Goal: Information Seeking & Learning: Stay updated

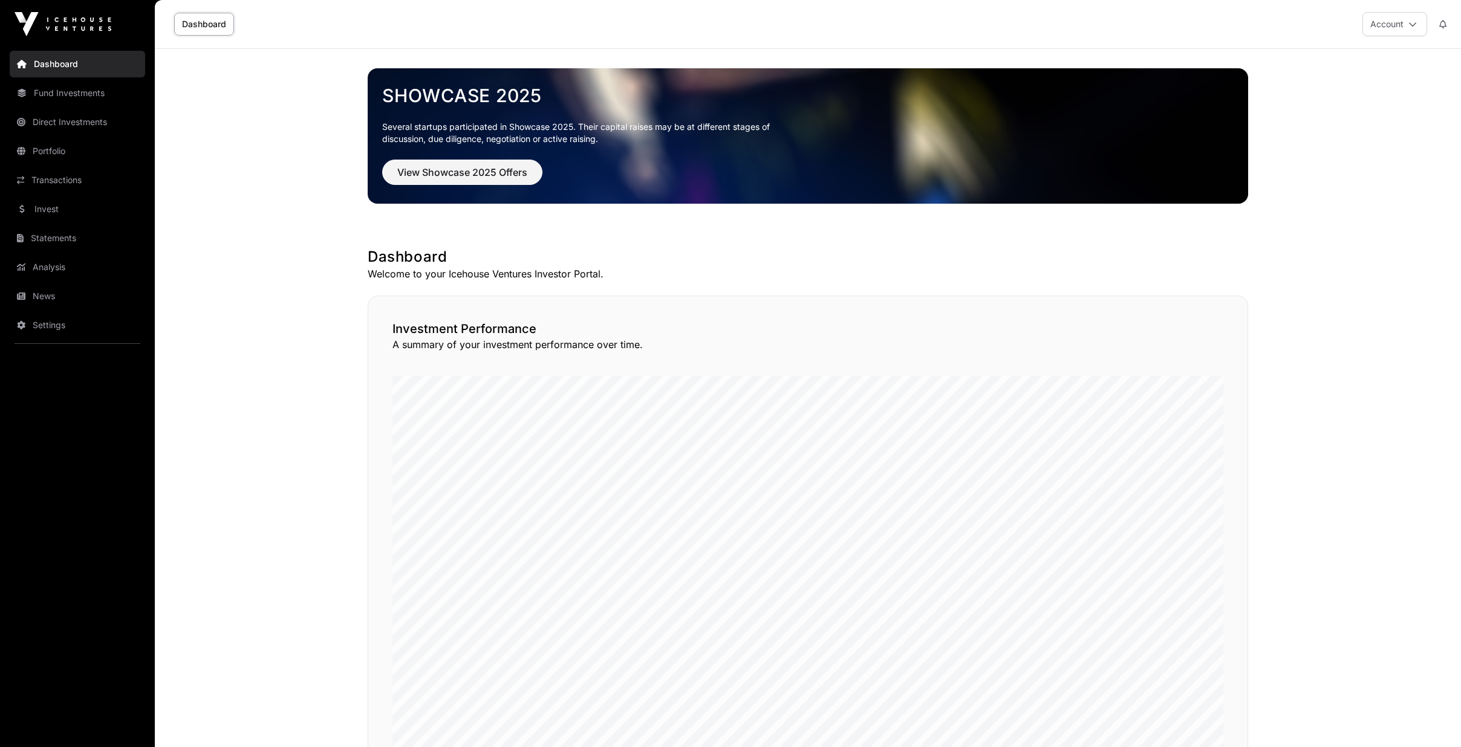
click at [26, 212] on link "Invest" at bounding box center [77, 209] width 135 height 27
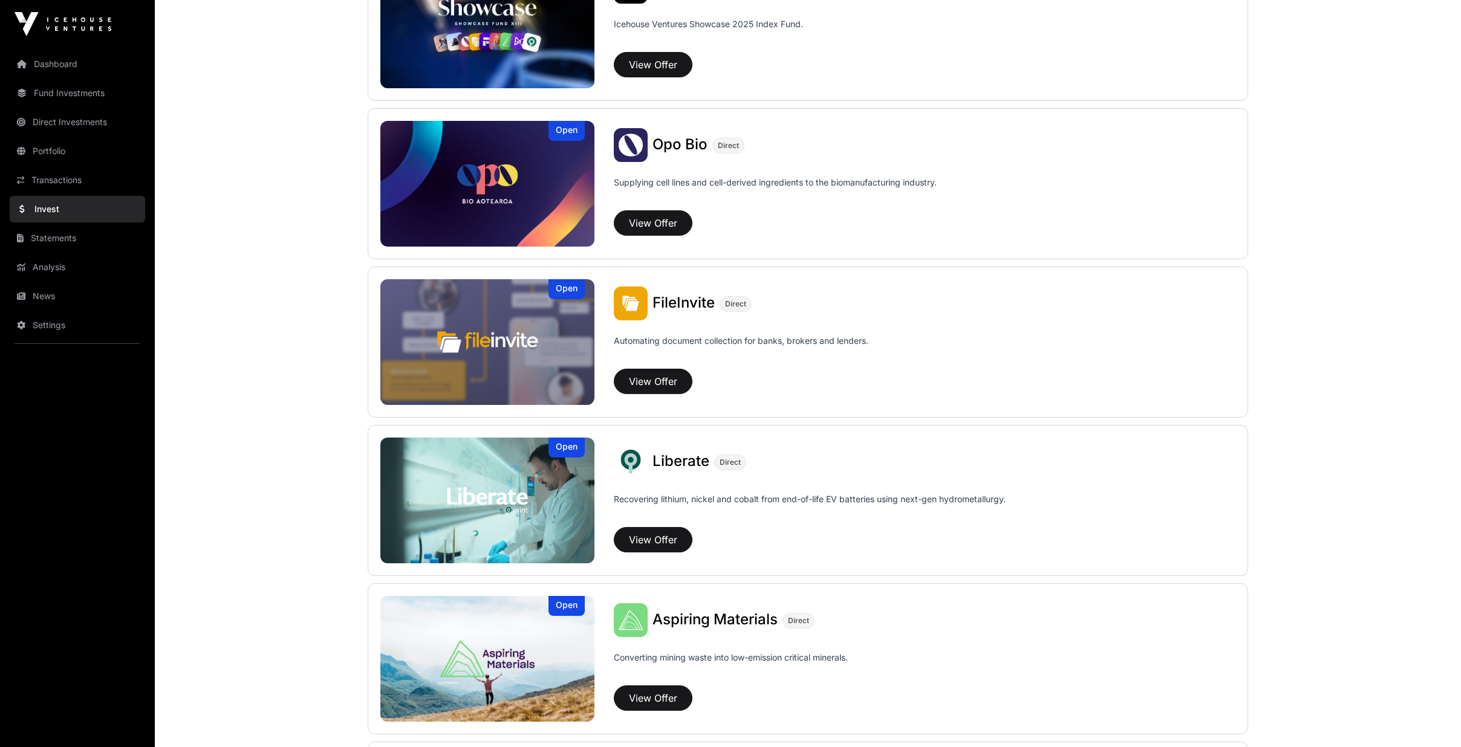
scroll to position [726, 0]
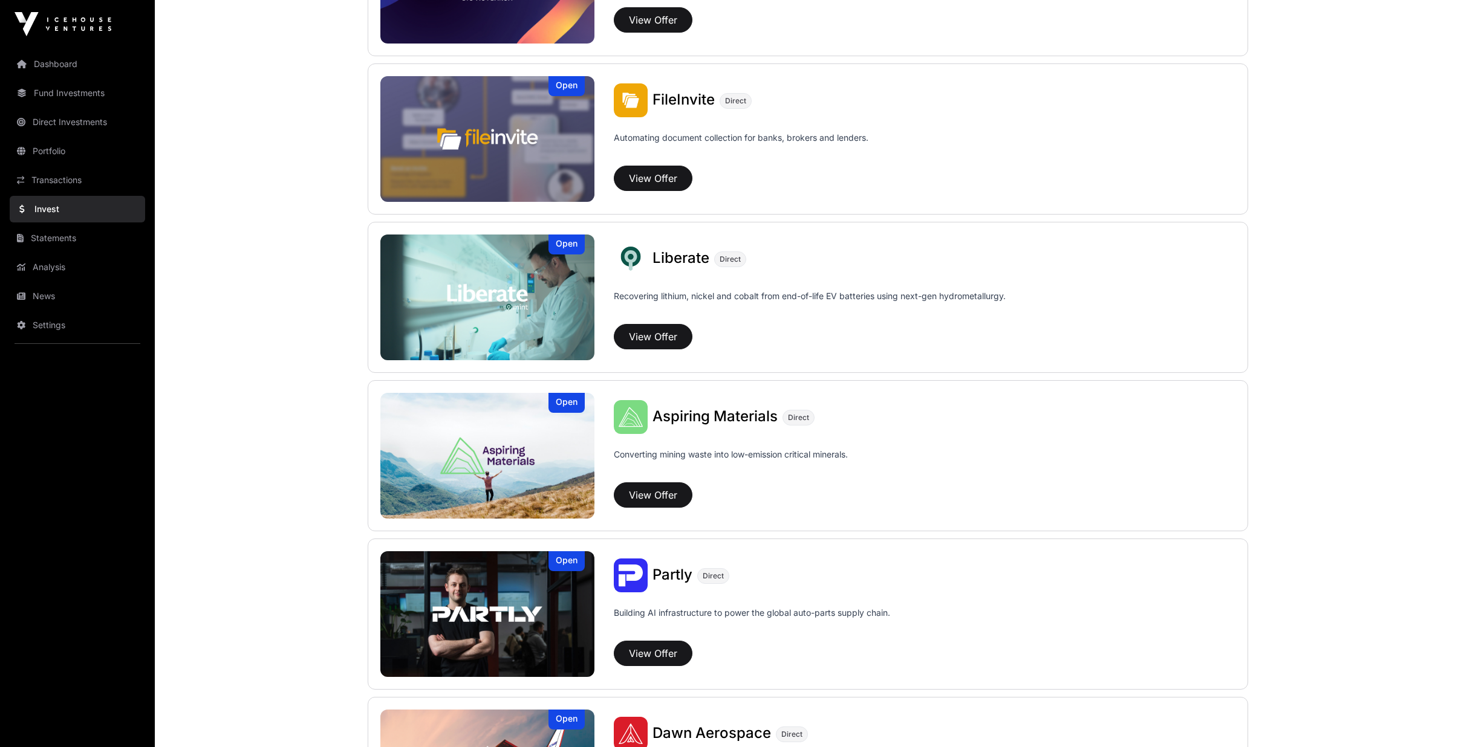
click at [52, 285] on link "News" at bounding box center [77, 296] width 135 height 27
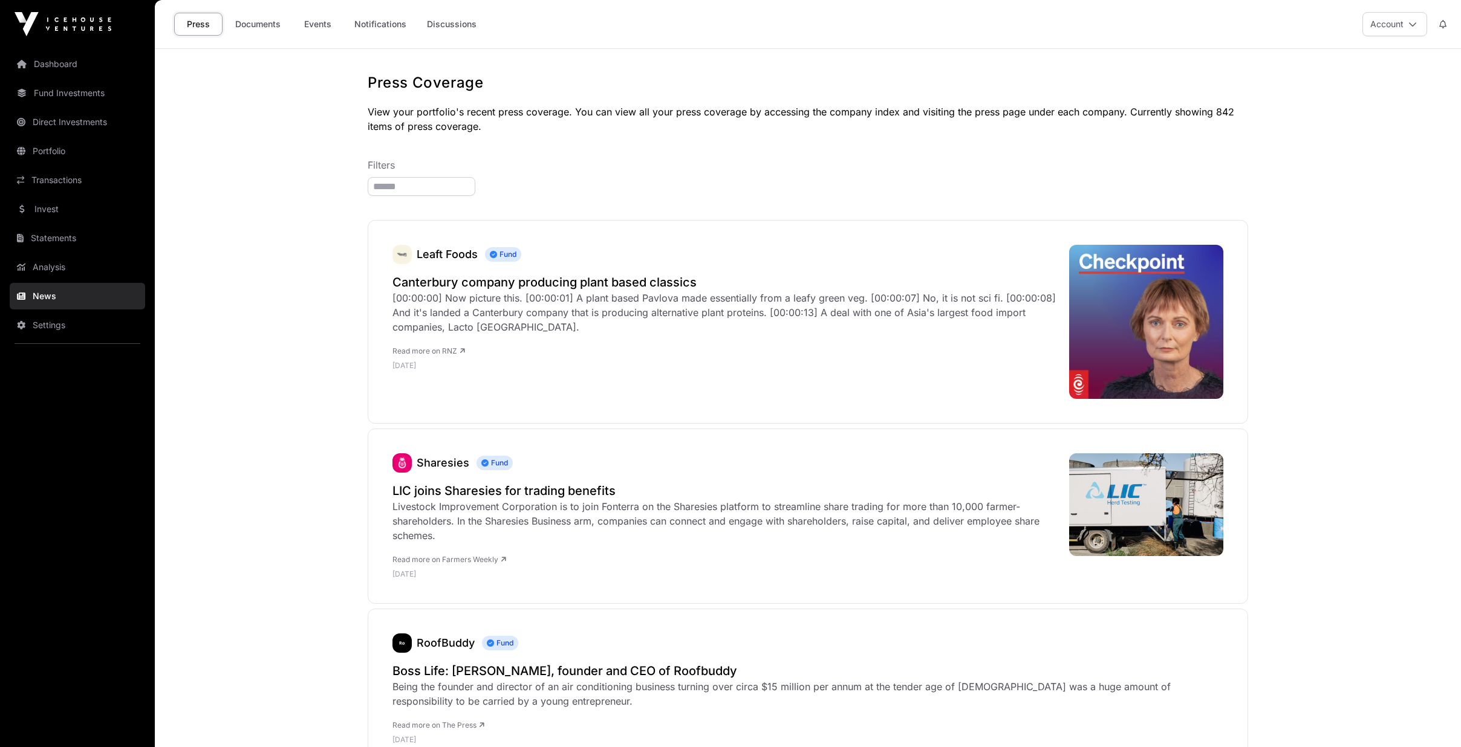
click at [528, 490] on h2 "LIC joins Sharesies for trading benefits" at bounding box center [724, 491] width 665 height 17
click at [444, 256] on link "Leaft Foods" at bounding box center [447, 254] width 61 height 13
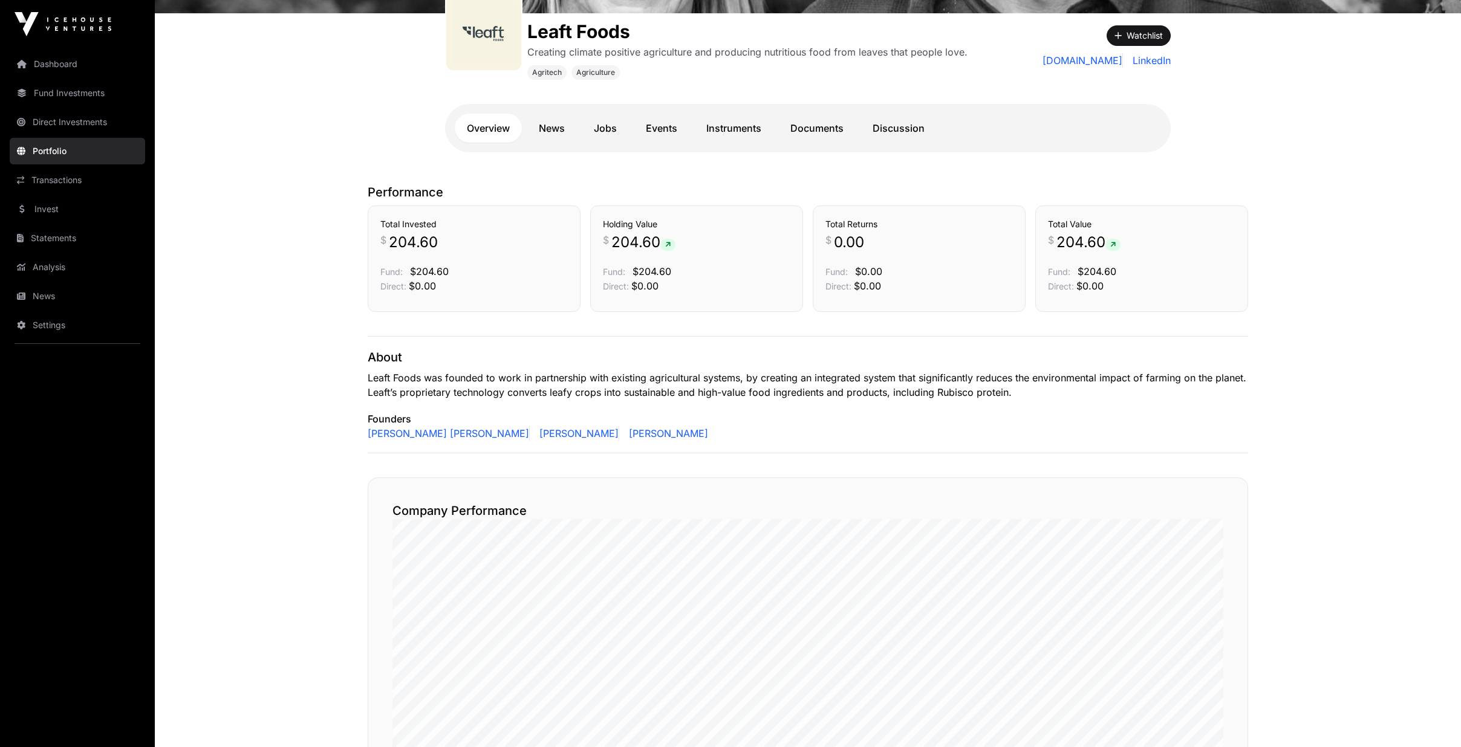
scroll to position [117, 0]
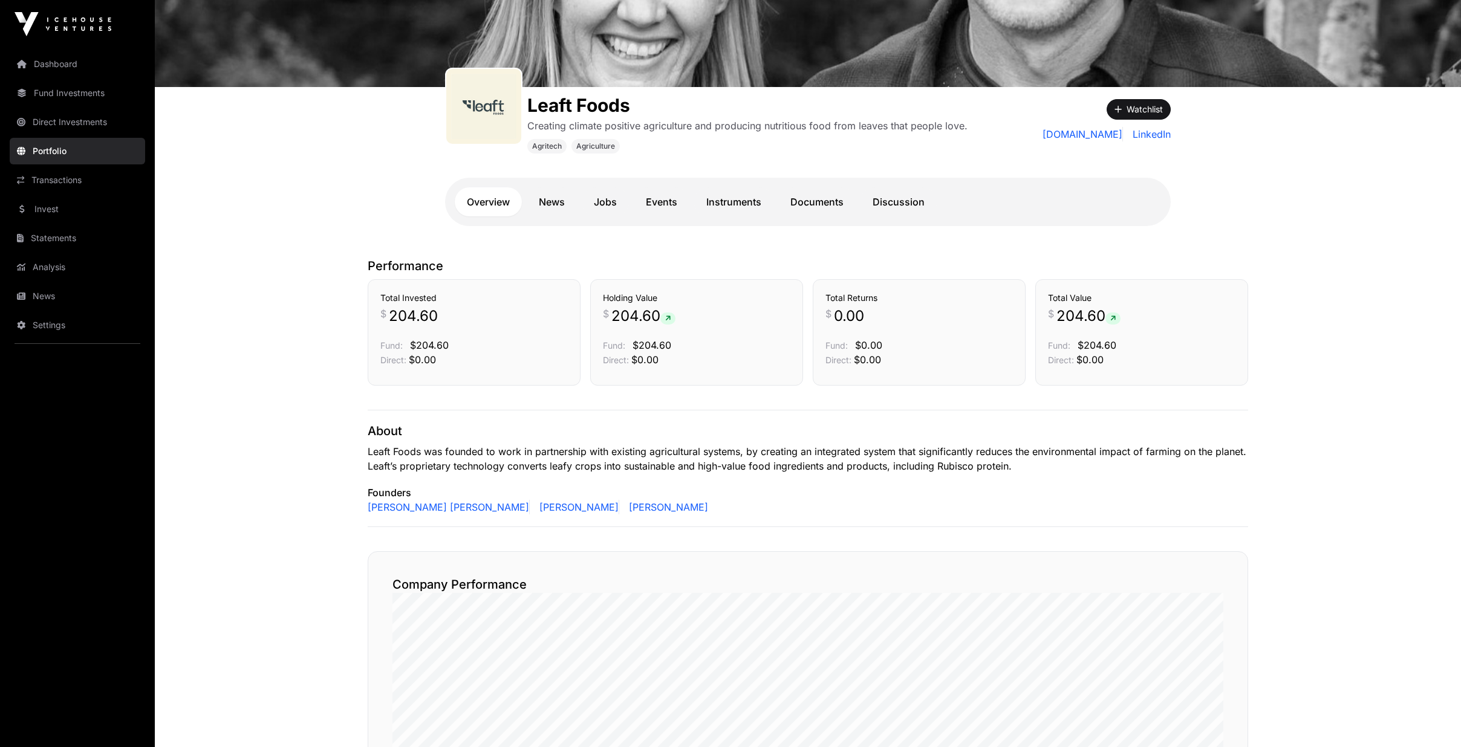
click at [743, 201] on link "Instruments" at bounding box center [733, 201] width 79 height 29
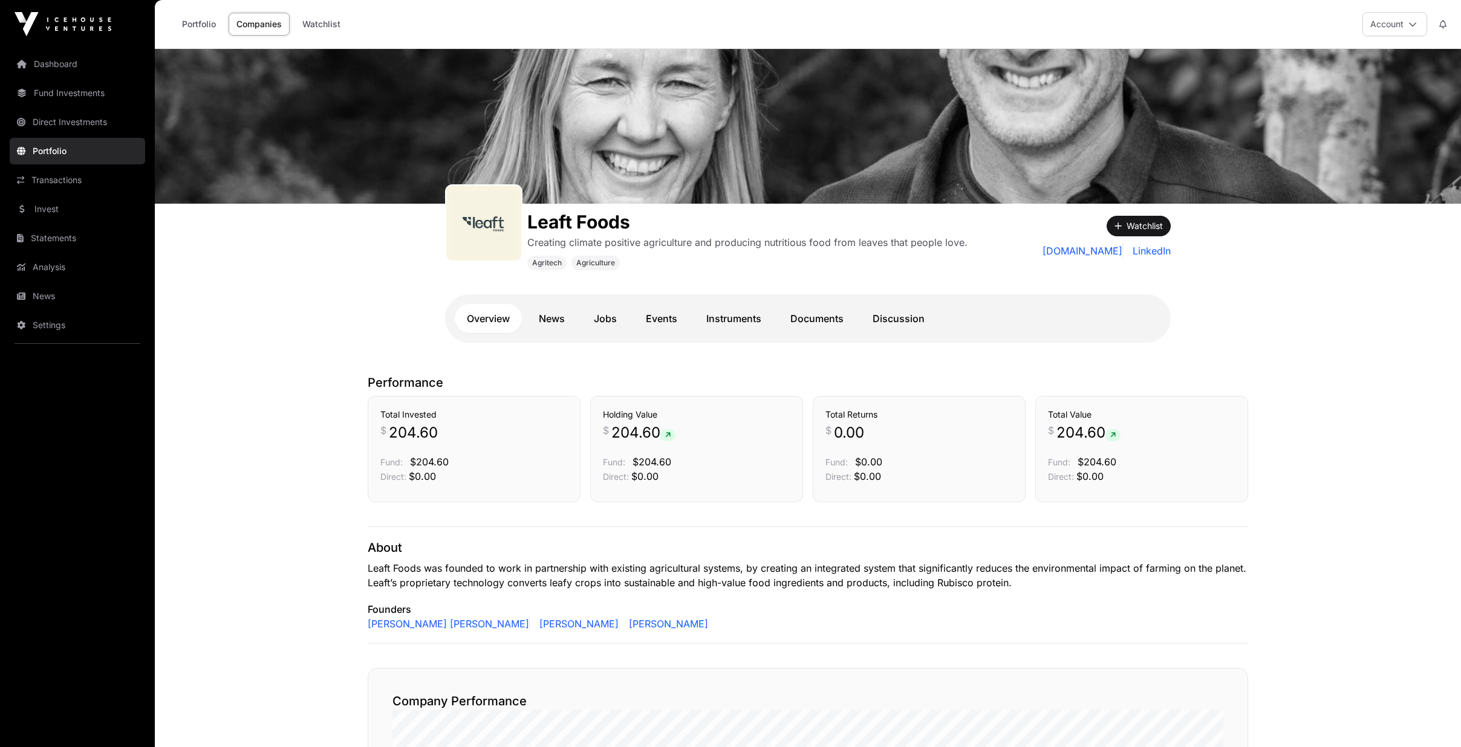
scroll to position [117, 0]
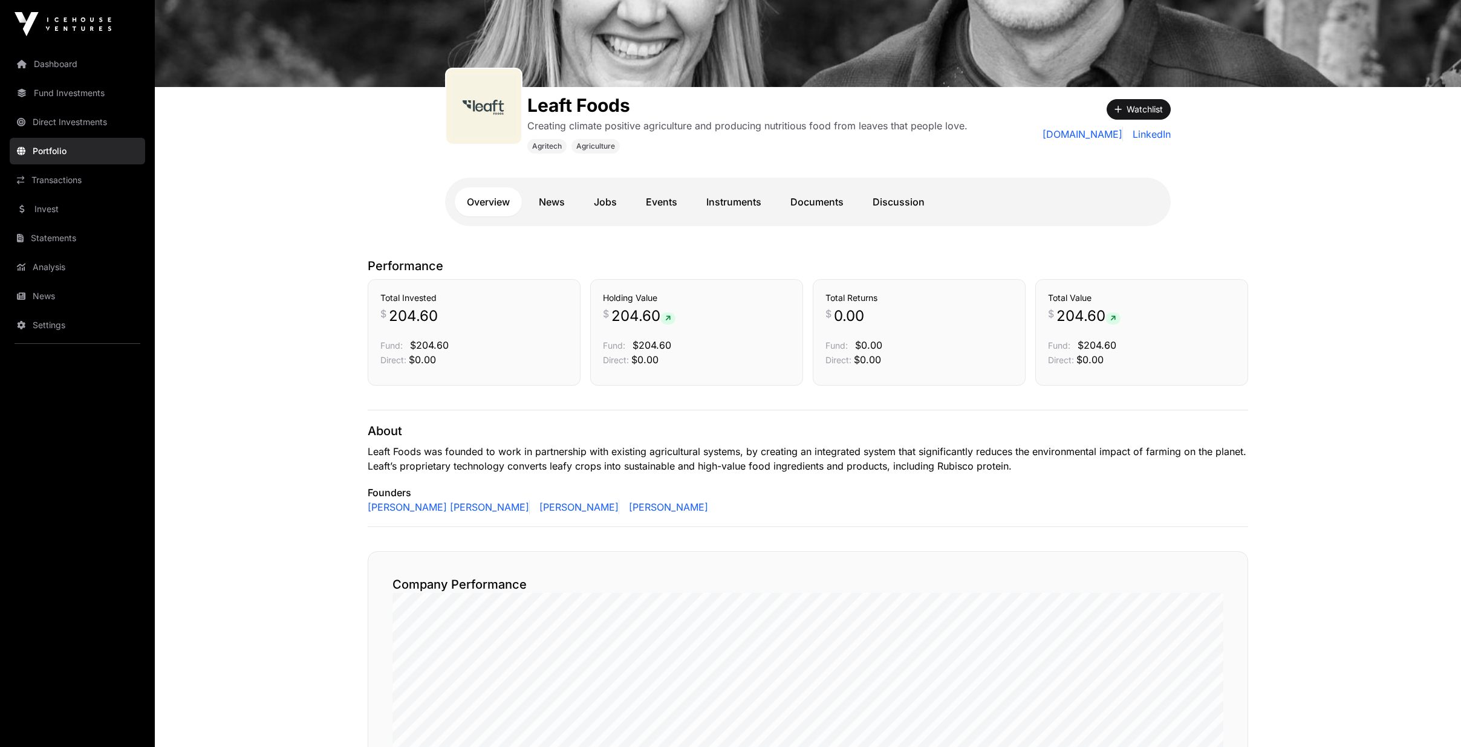
click at [81, 69] on link "Dashboard" at bounding box center [77, 64] width 135 height 27
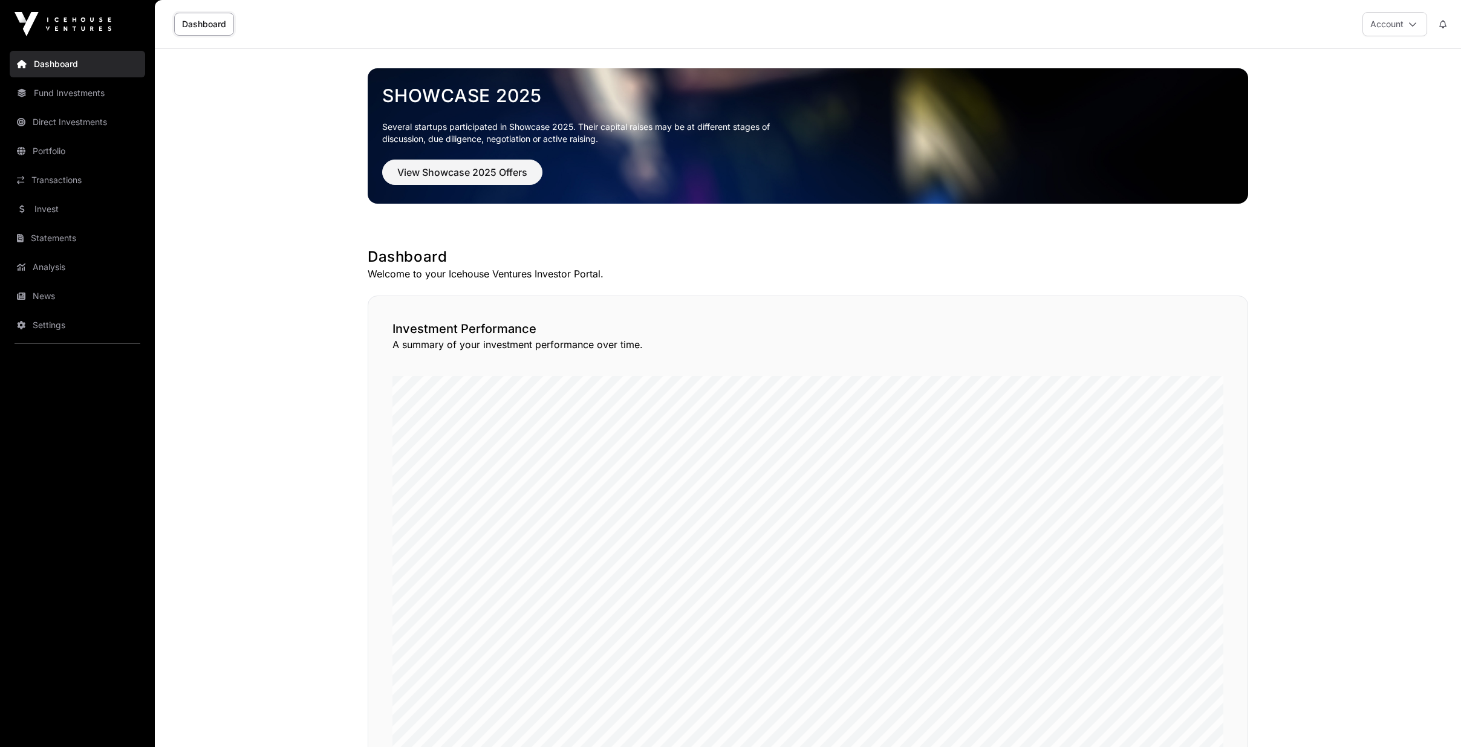
drag, startPoint x: 59, startPoint y: 146, endPoint x: 257, endPoint y: 166, distance: 198.8
click at [59, 148] on link "Portfolio" at bounding box center [77, 151] width 135 height 27
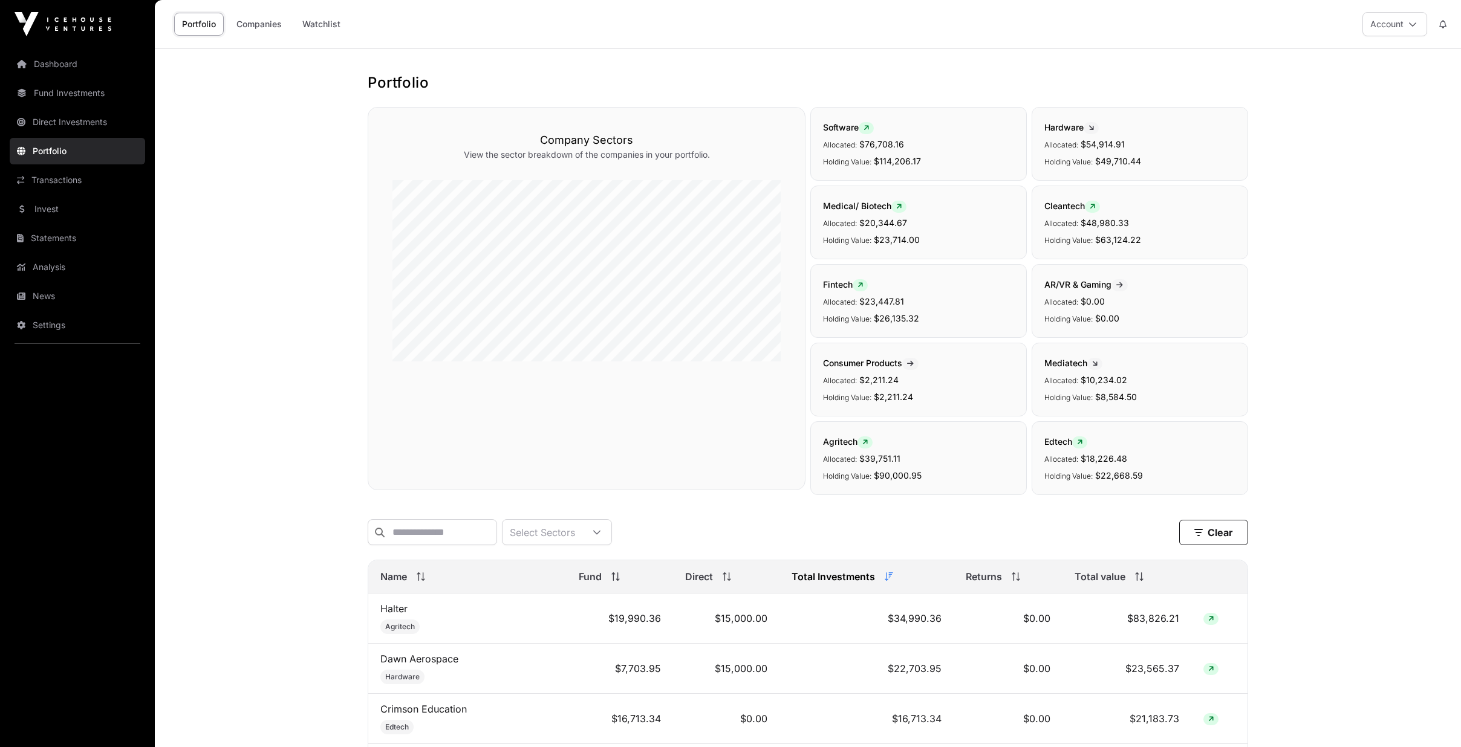
click at [50, 152] on link "Portfolio" at bounding box center [77, 151] width 135 height 27
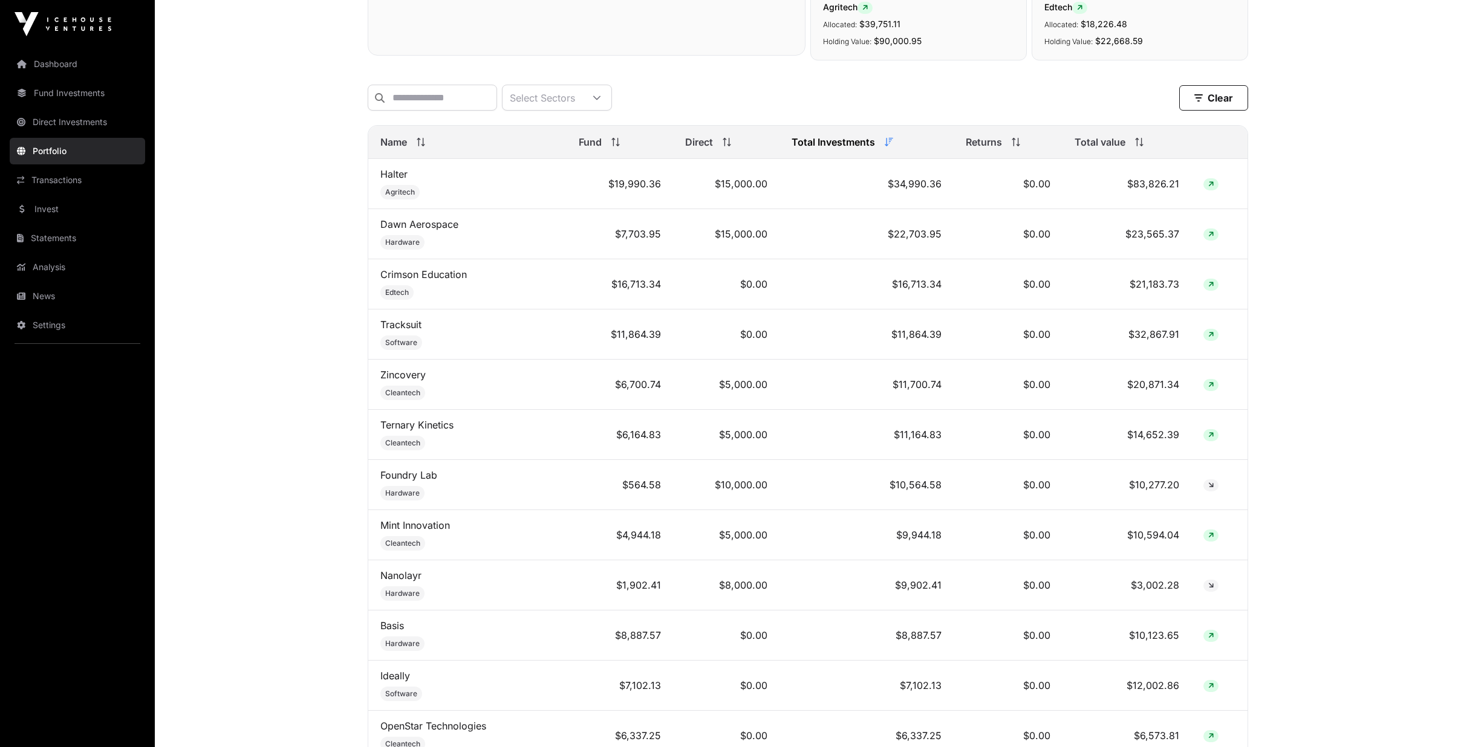
scroll to position [242, 0]
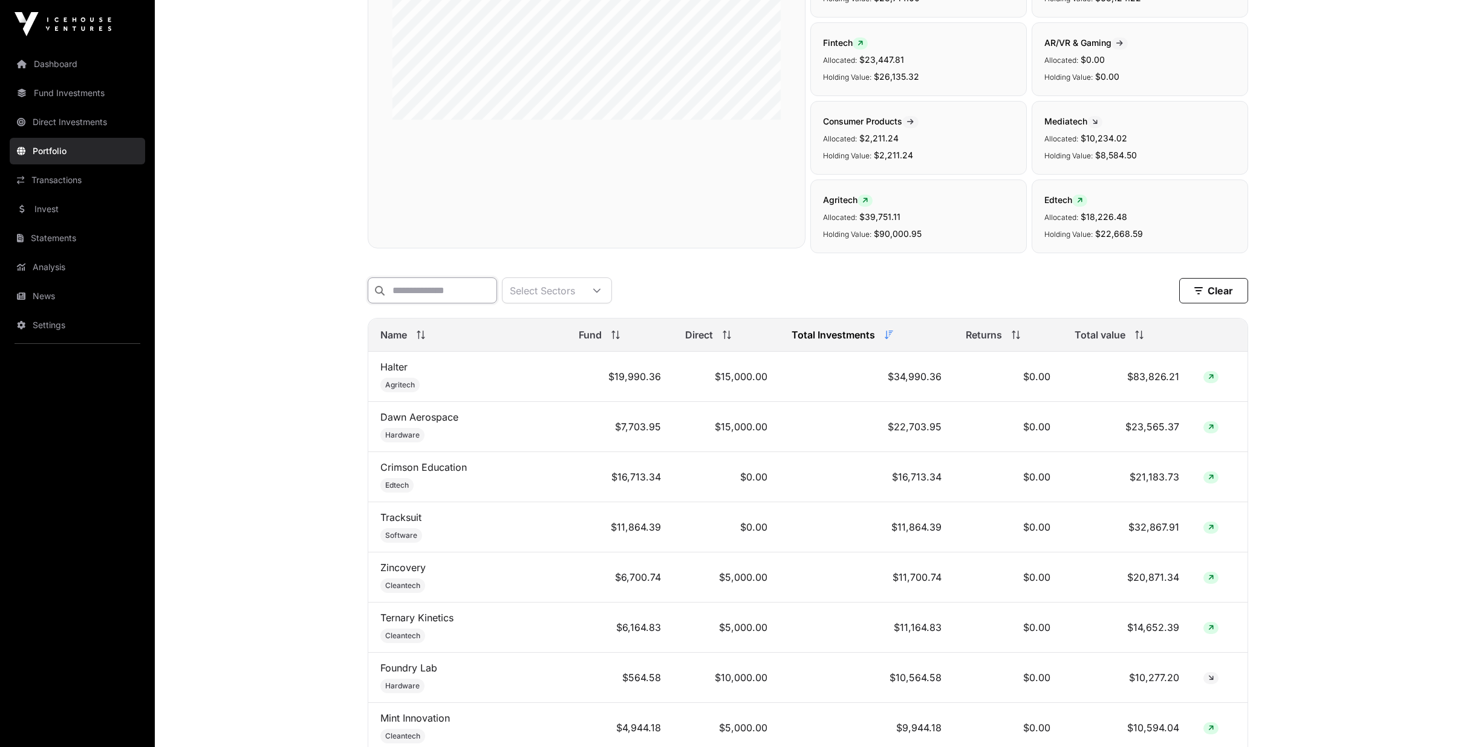
click at [426, 293] on input "text" at bounding box center [432, 291] width 129 height 26
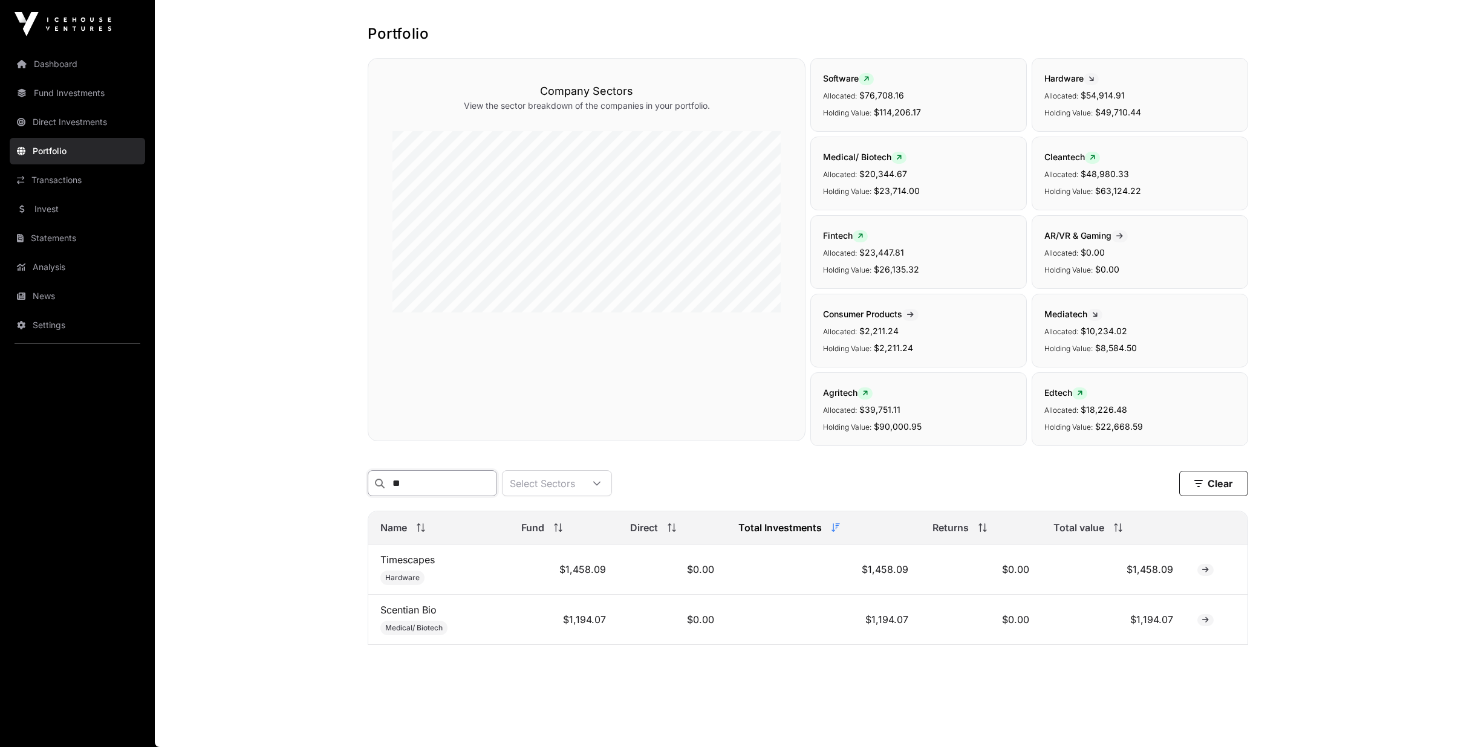
scroll to position [57, 0]
type input "**"
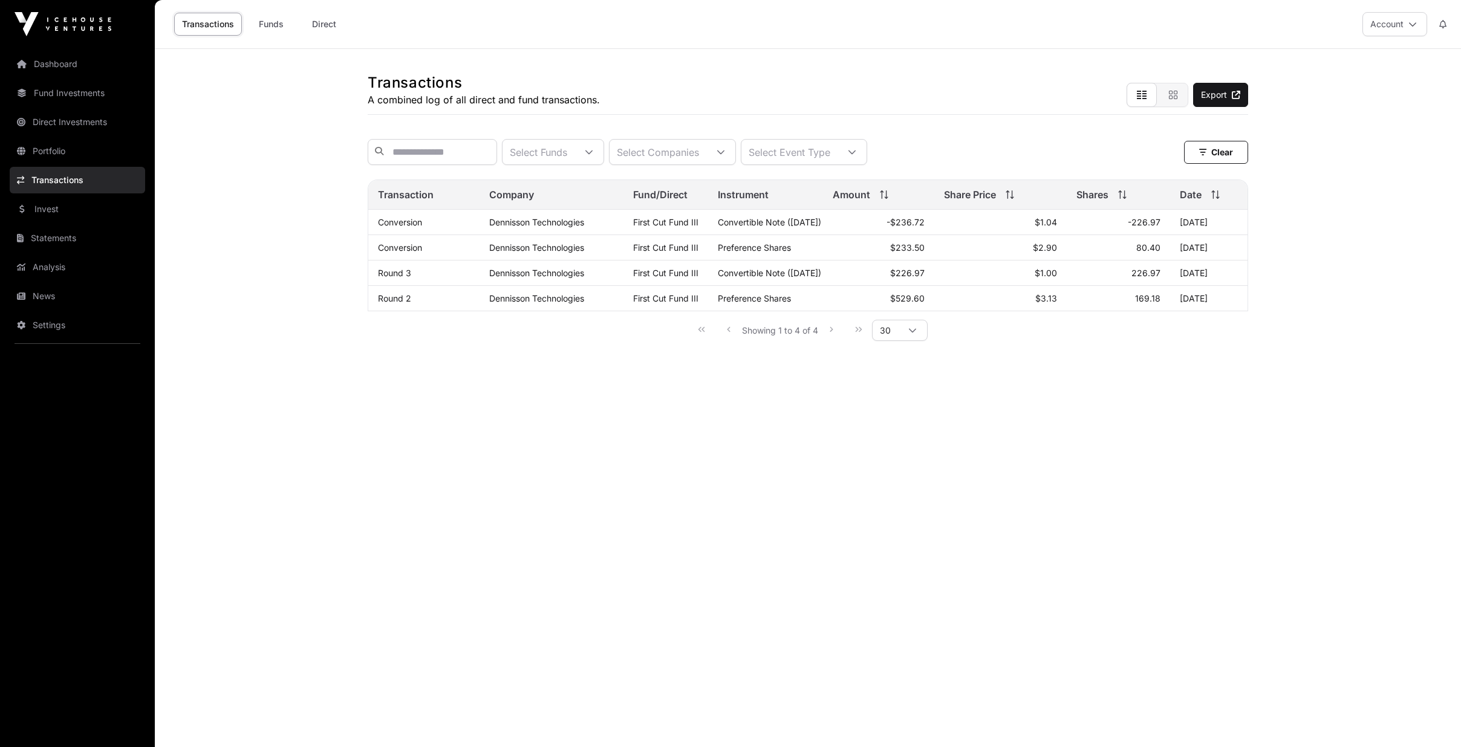
click at [58, 57] on link "Dashboard" at bounding box center [77, 64] width 135 height 27
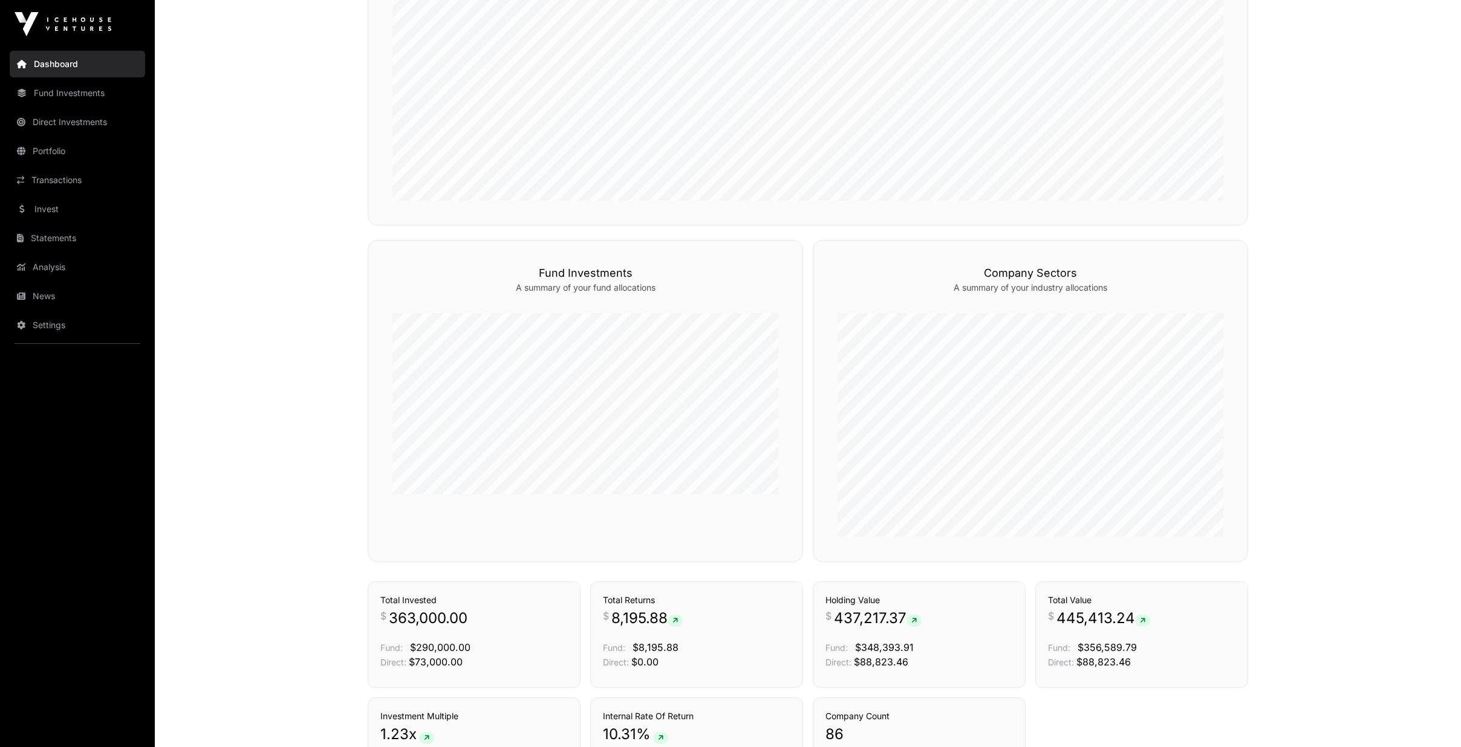
scroll to position [707, 0]
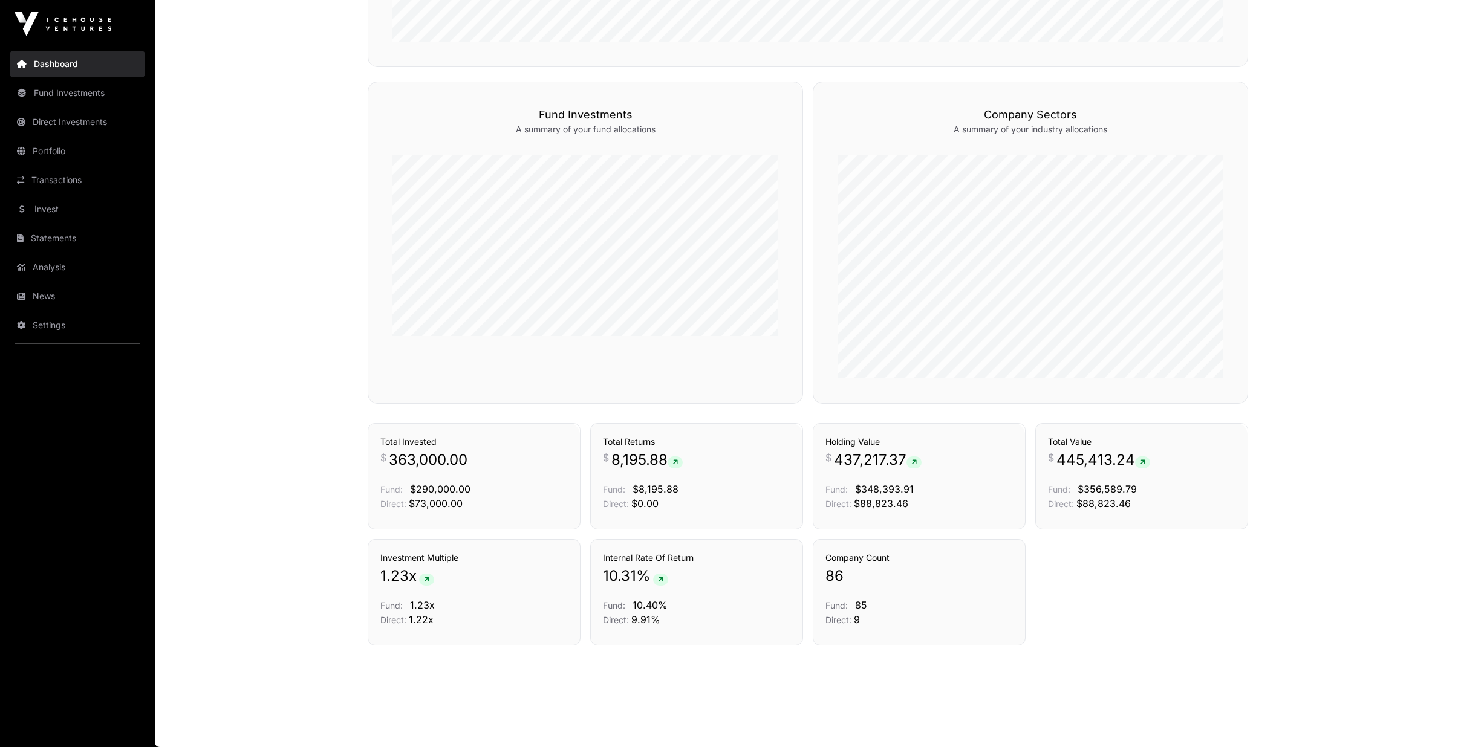
click at [57, 290] on link "News" at bounding box center [77, 296] width 135 height 27
